Goal: Information Seeking & Learning: Learn about a topic

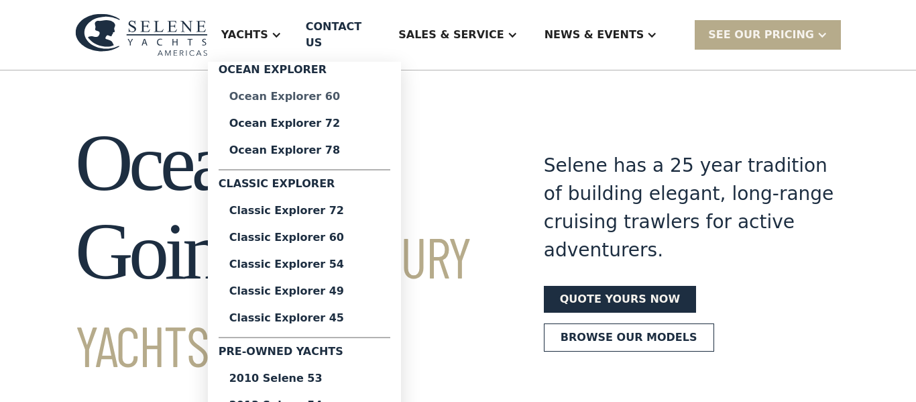
click at [330, 91] on div "Ocean Explorer 60" at bounding box center [304, 96] width 150 height 11
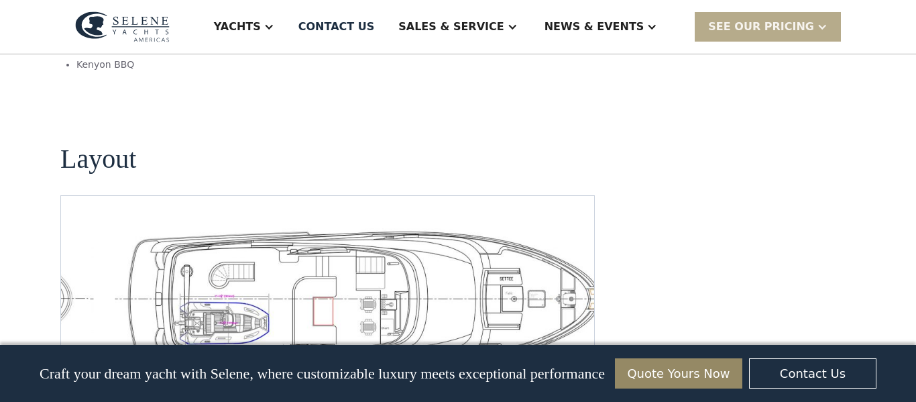
scroll to position [2907, 0]
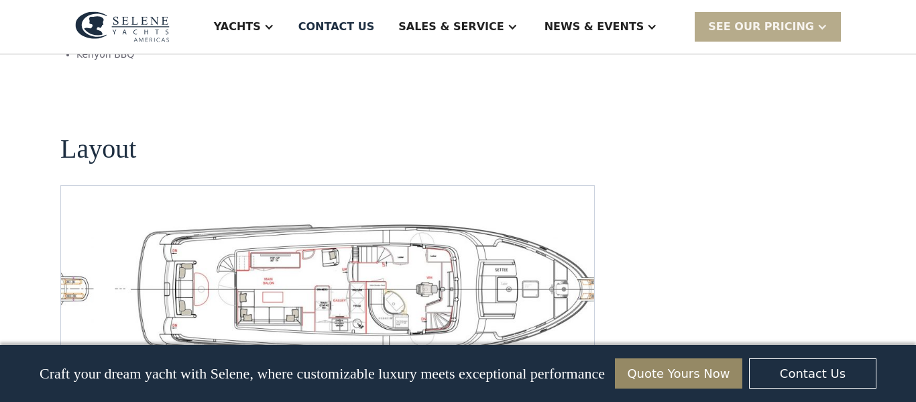
click at [209, 218] on img "open lightbox" at bounding box center [371, 288] width 512 height 141
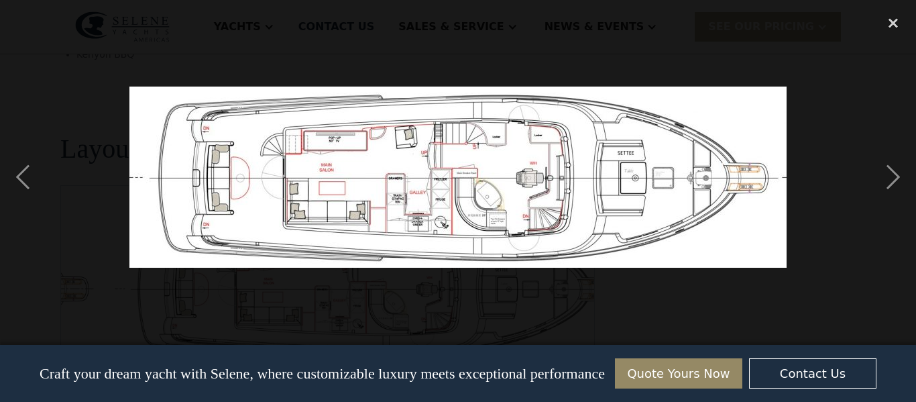
click at [209, 200] on img at bounding box center [457, 177] width 657 height 181
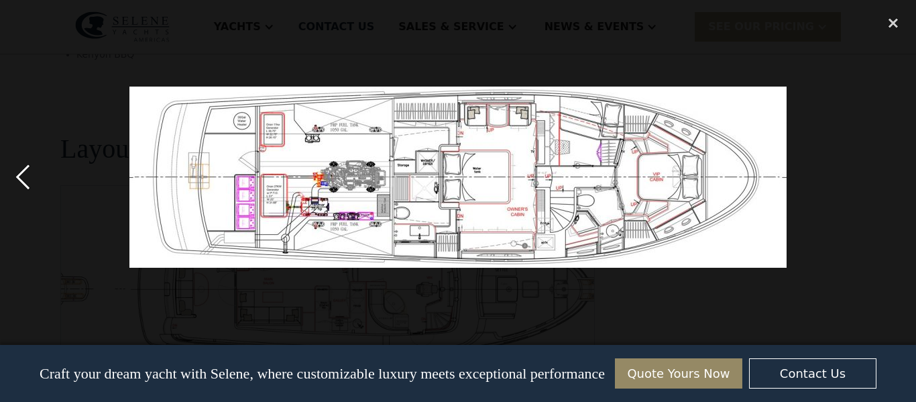
click at [25, 174] on div "previous image" at bounding box center [23, 176] width 46 height 337
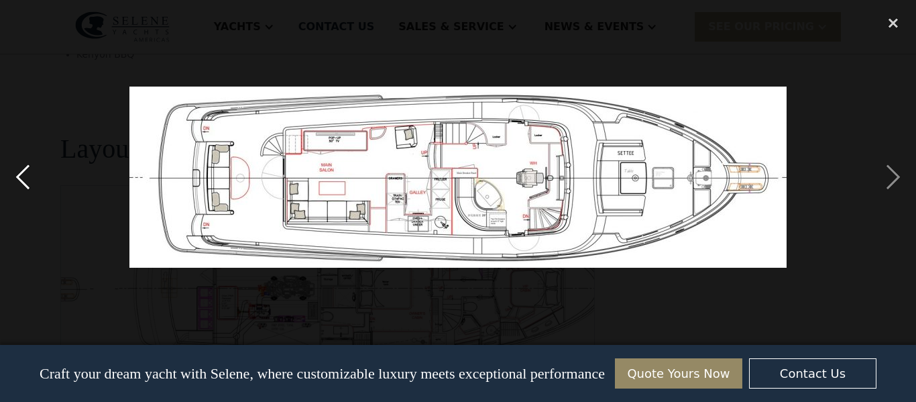
click at [25, 174] on div "previous image" at bounding box center [23, 176] width 46 height 337
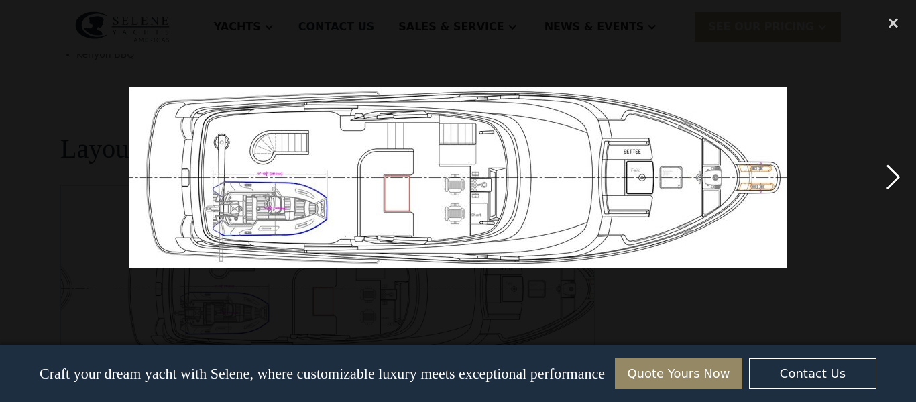
click at [893, 184] on div "next image" at bounding box center [894, 176] width 46 height 337
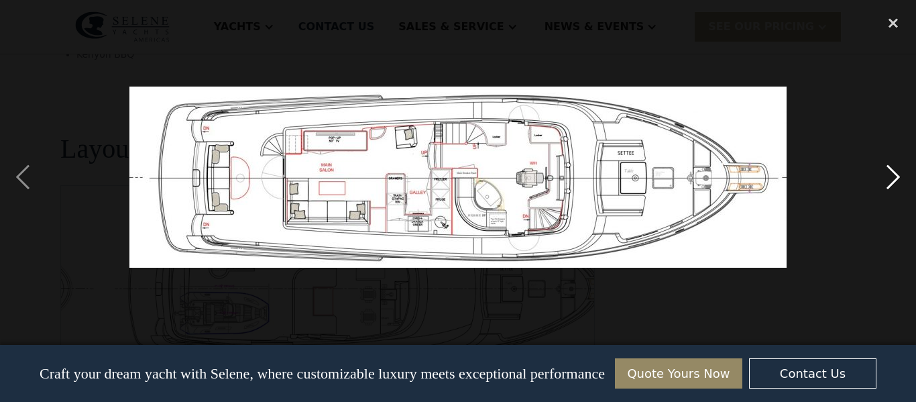
click at [893, 184] on div "next image" at bounding box center [894, 176] width 46 height 337
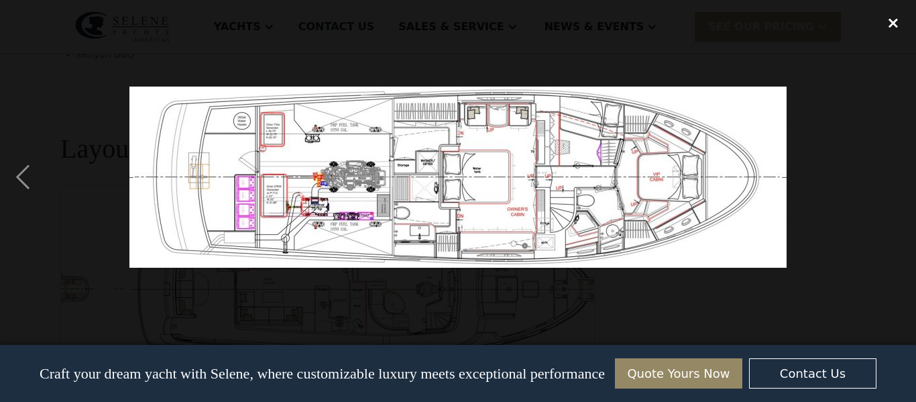
click at [898, 27] on div "close lightbox" at bounding box center [894, 23] width 46 height 30
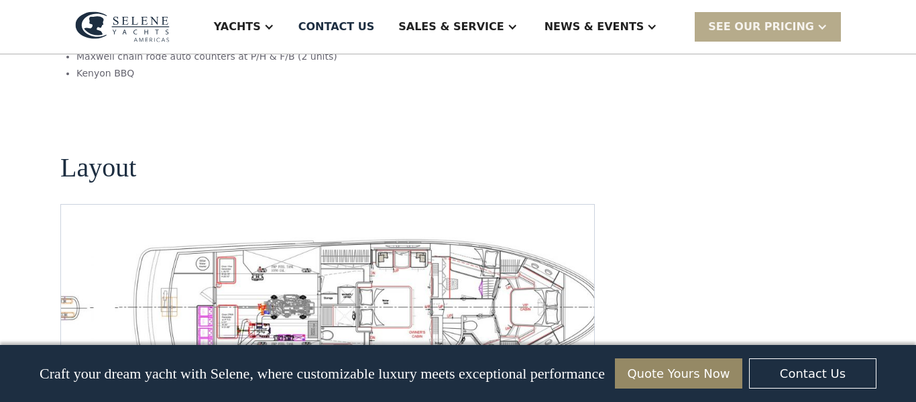
scroll to position [2889, 0]
click at [531, 377] on img "Previous slide" at bounding box center [535, 393] width 32 height 32
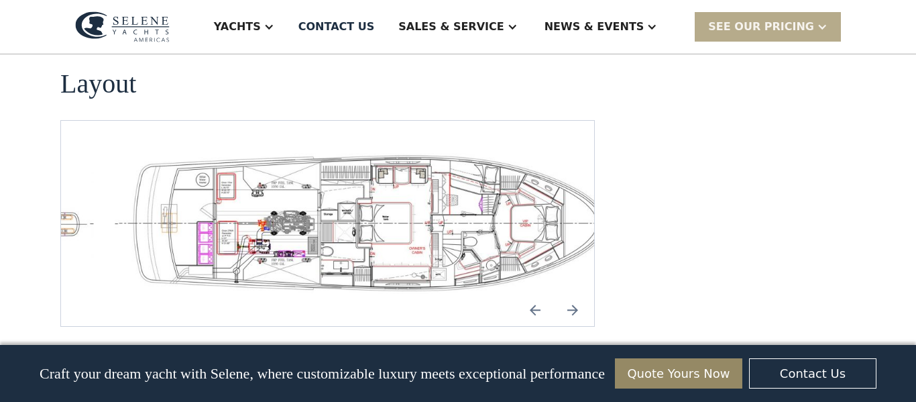
scroll to position [2971, 0]
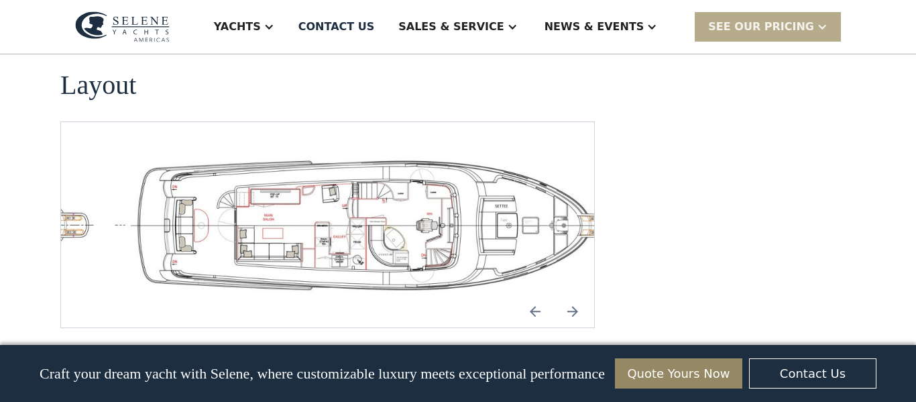
click at [224, 154] on img "open lightbox" at bounding box center [371, 224] width 512 height 141
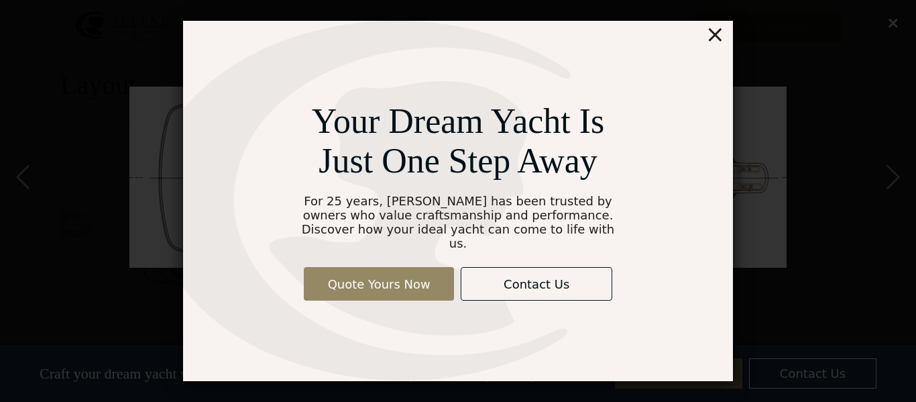
click at [723, 42] on div "×" at bounding box center [715, 34] width 19 height 27
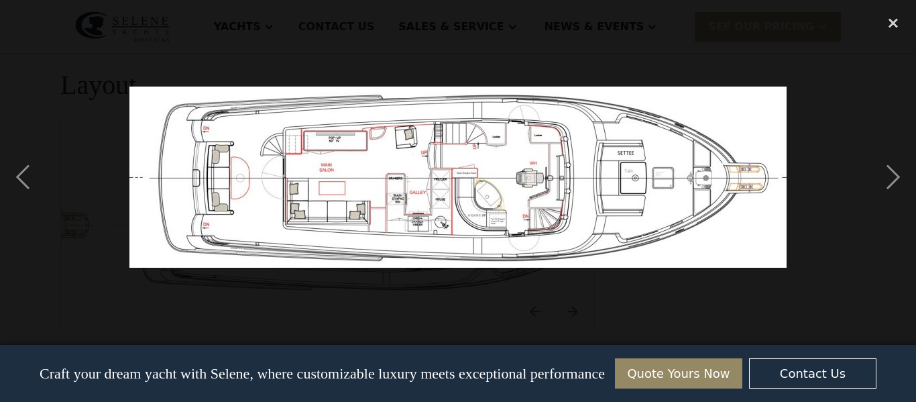
click at [409, 141] on img at bounding box center [457, 177] width 657 height 181
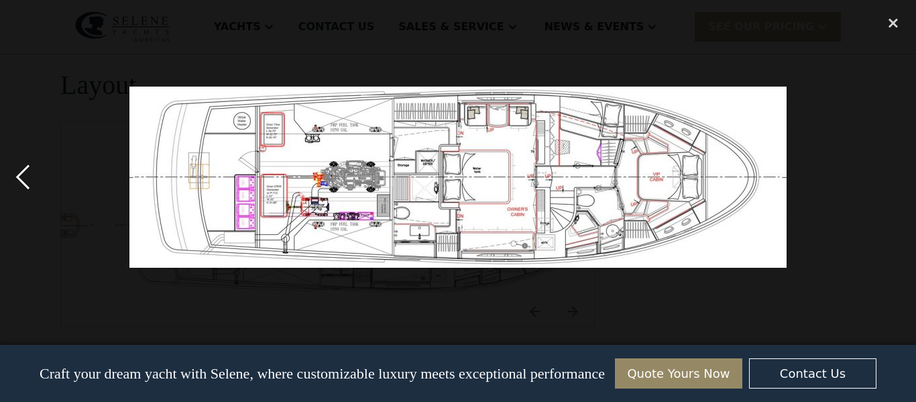
click at [17, 180] on div "previous image" at bounding box center [23, 176] width 46 height 337
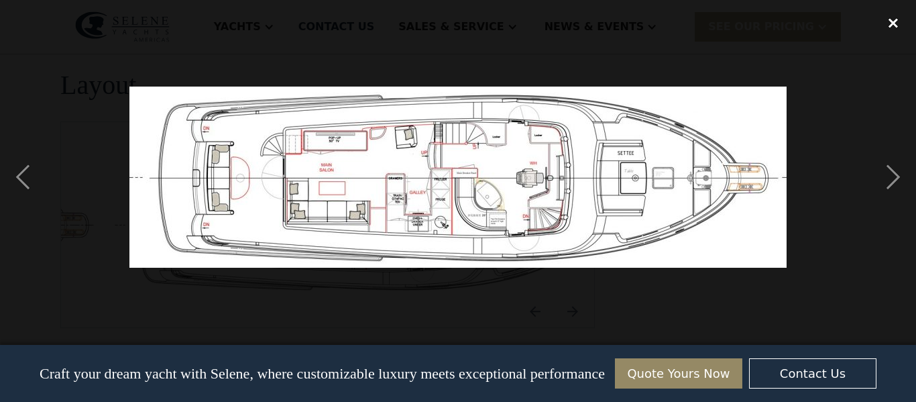
click at [895, 22] on div "close lightbox" at bounding box center [894, 23] width 46 height 30
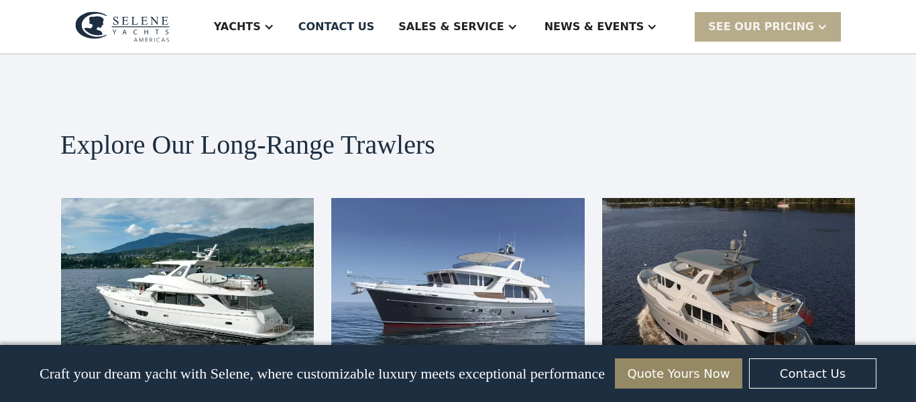
scroll to position [3349, 0]
